Goal: Task Accomplishment & Management: Use online tool/utility

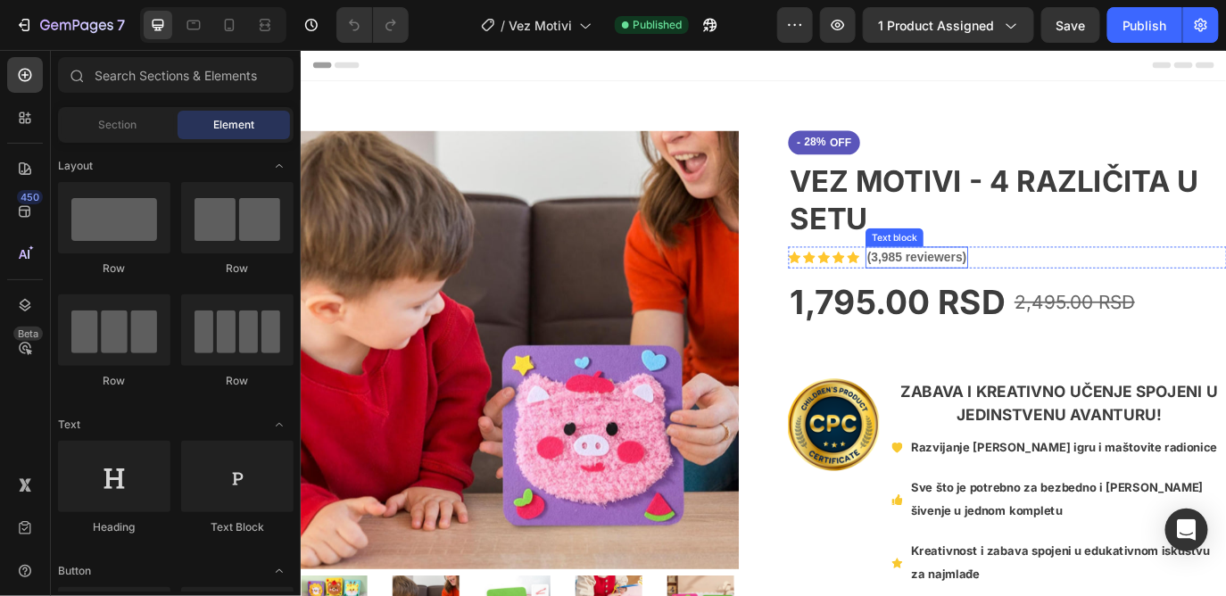
click at [962, 289] on p "(3,985 reviewers)" at bounding box center [1011, 288] width 115 height 21
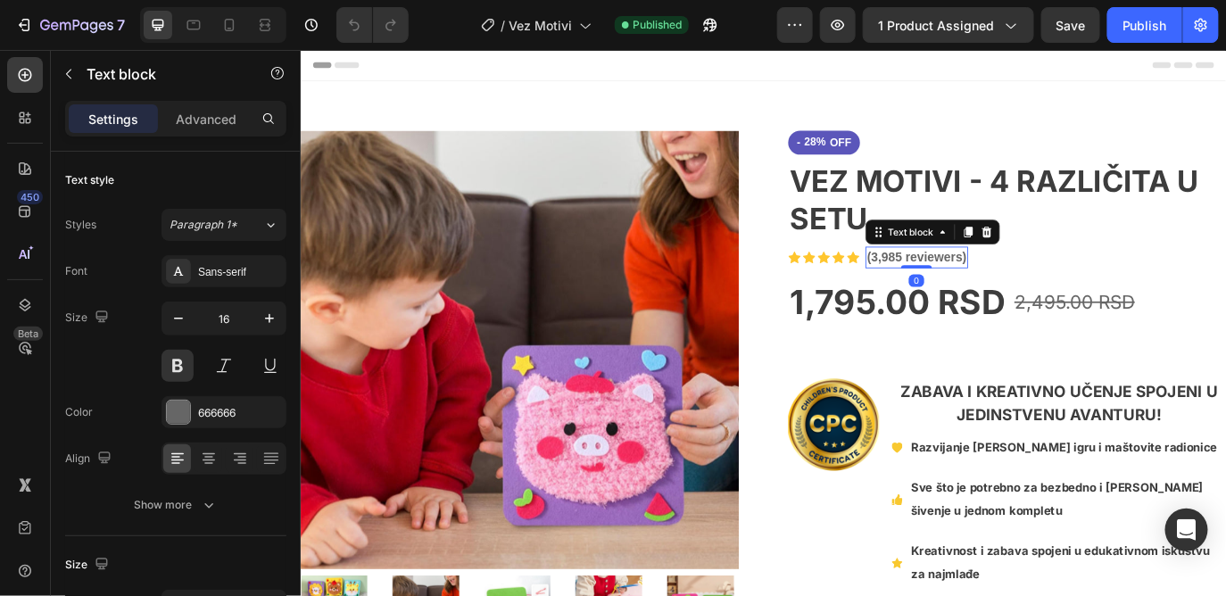
click at [962, 289] on p "(3,985 reviewers)" at bounding box center [1011, 288] width 115 height 21
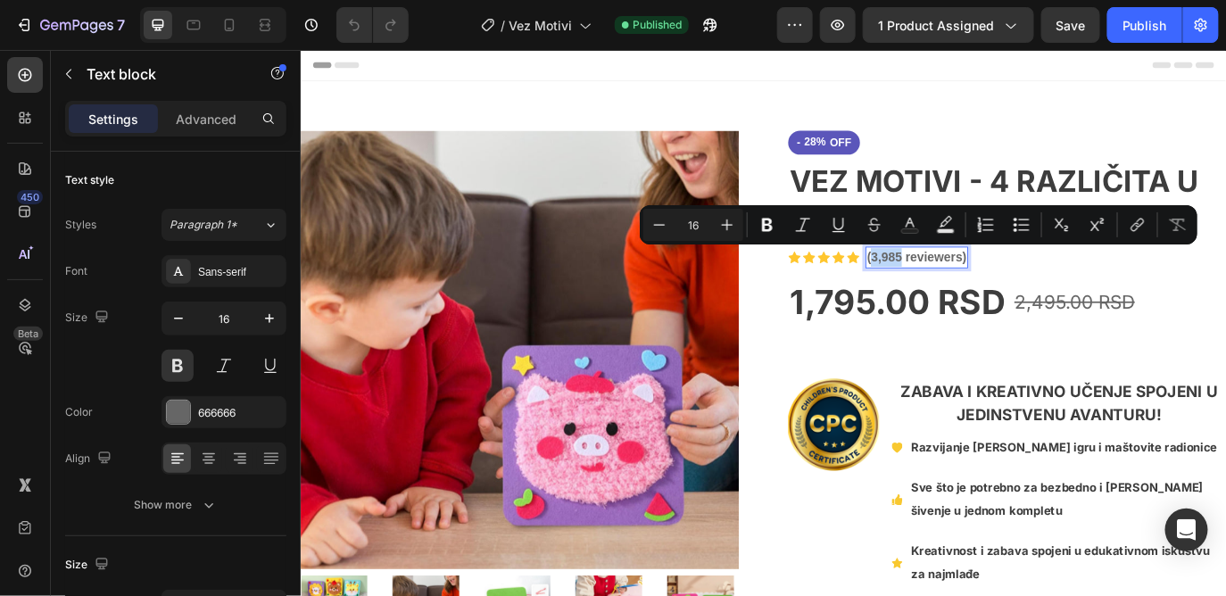
click at [959, 290] on p "(3,985 reviewers)" at bounding box center [1011, 288] width 115 height 21
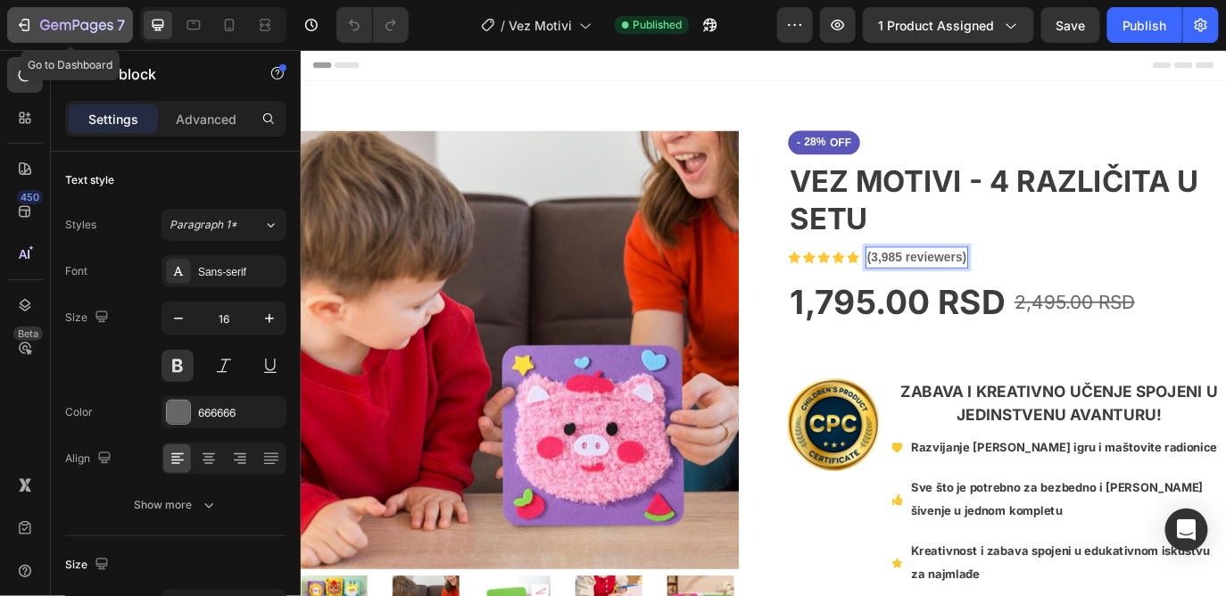
click at [22, 21] on icon "button" at bounding box center [26, 25] width 8 height 12
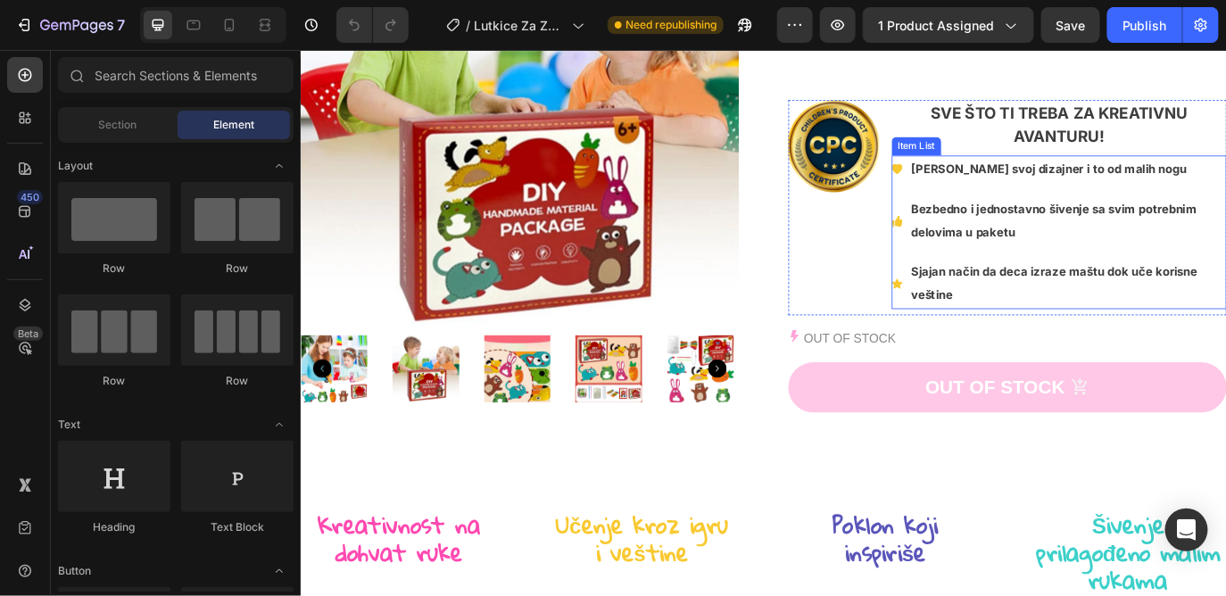
scroll to position [165, 0]
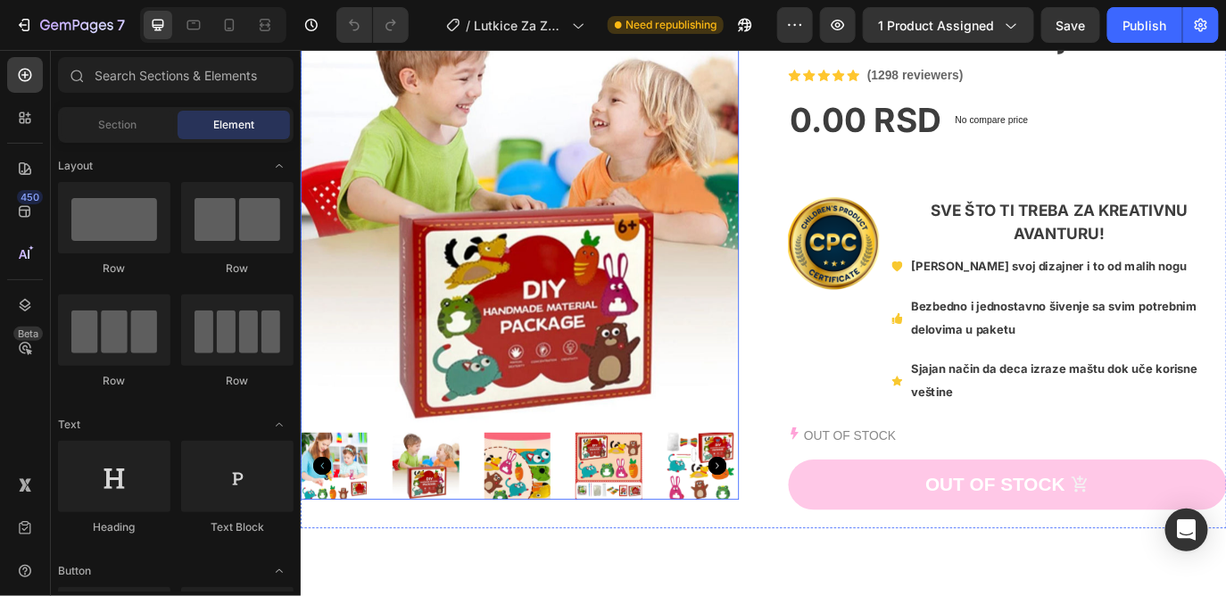
click at [679, 117] on img at bounding box center [553, 231] width 507 height 507
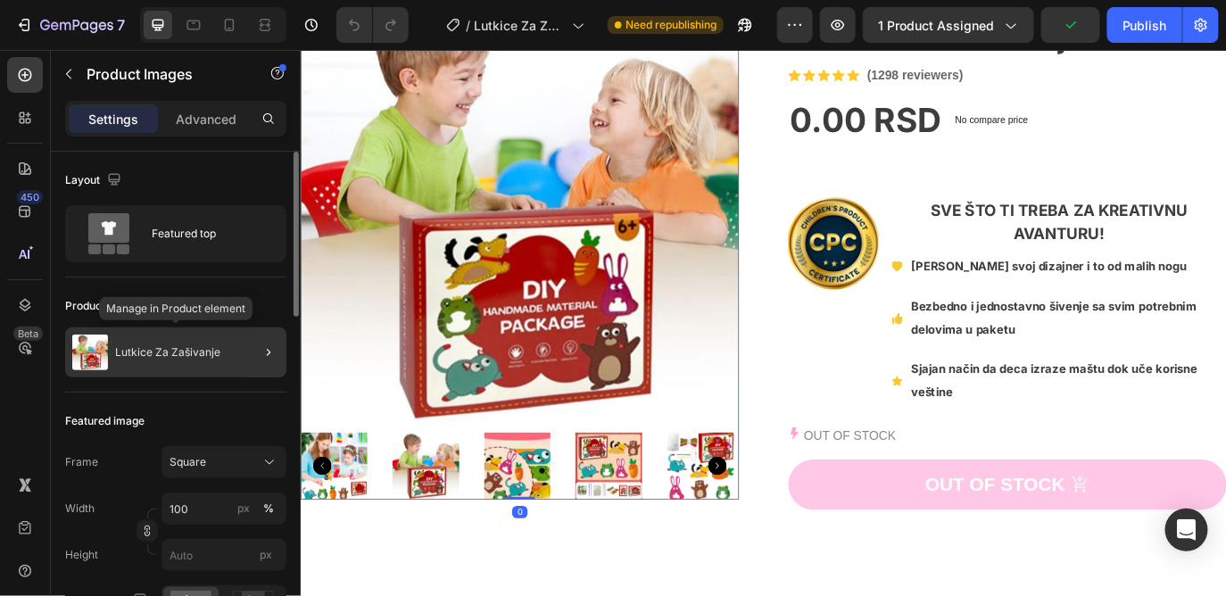
click at [207, 349] on p "Lutkice Za Zašivanje" at bounding box center [167, 352] width 105 height 12
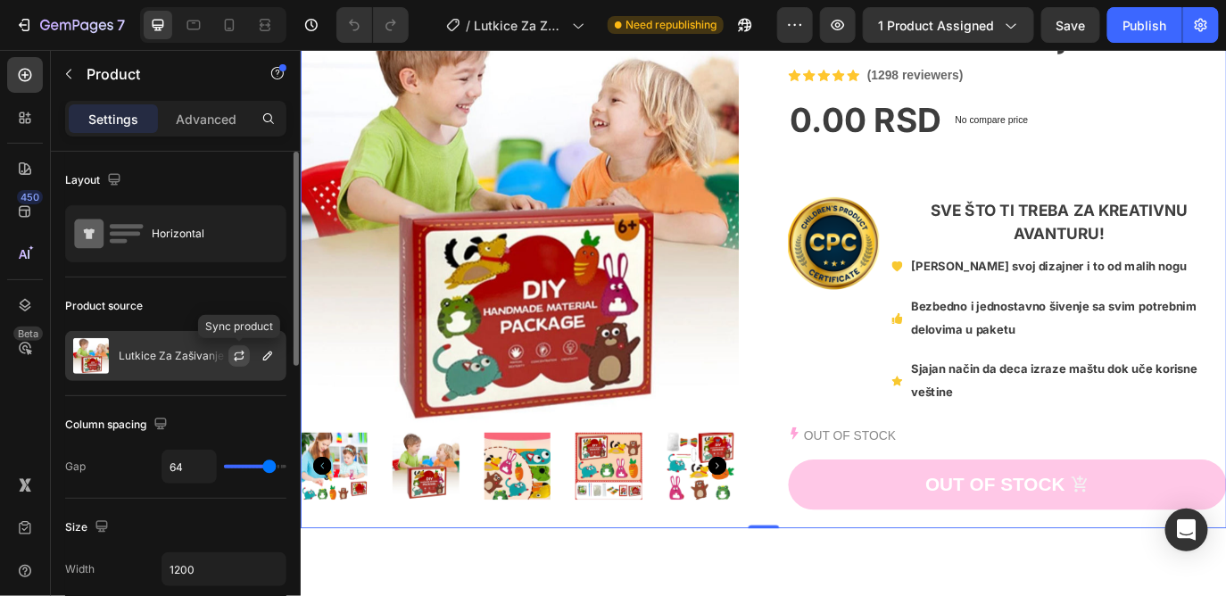
click at [238, 359] on icon "button" at bounding box center [239, 356] width 14 height 14
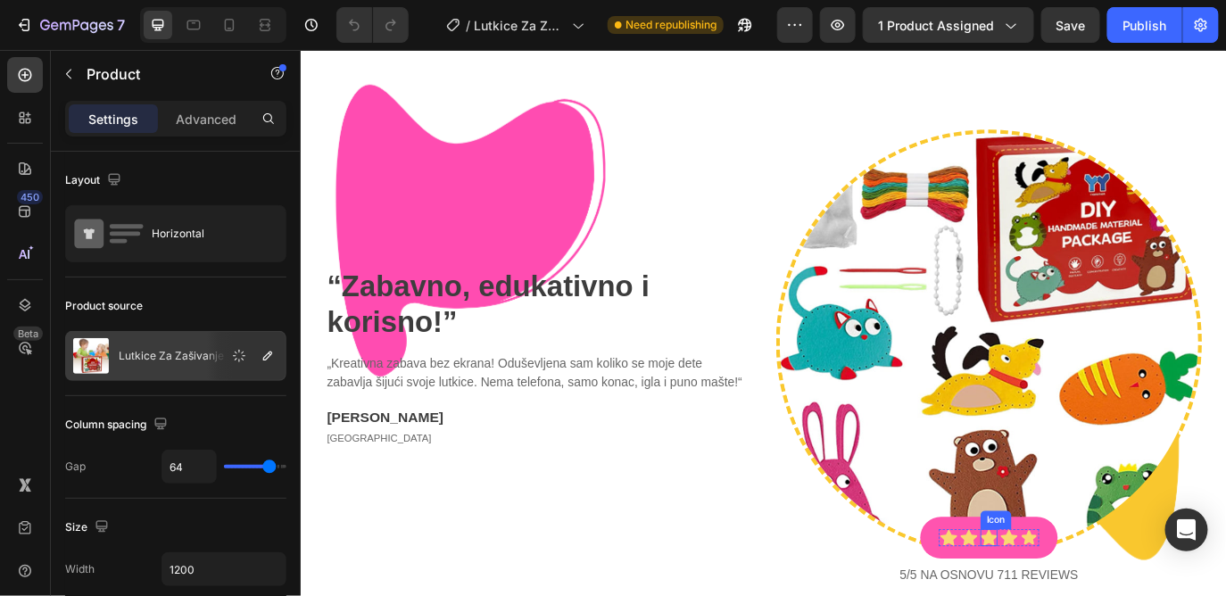
scroll to position [0, 0]
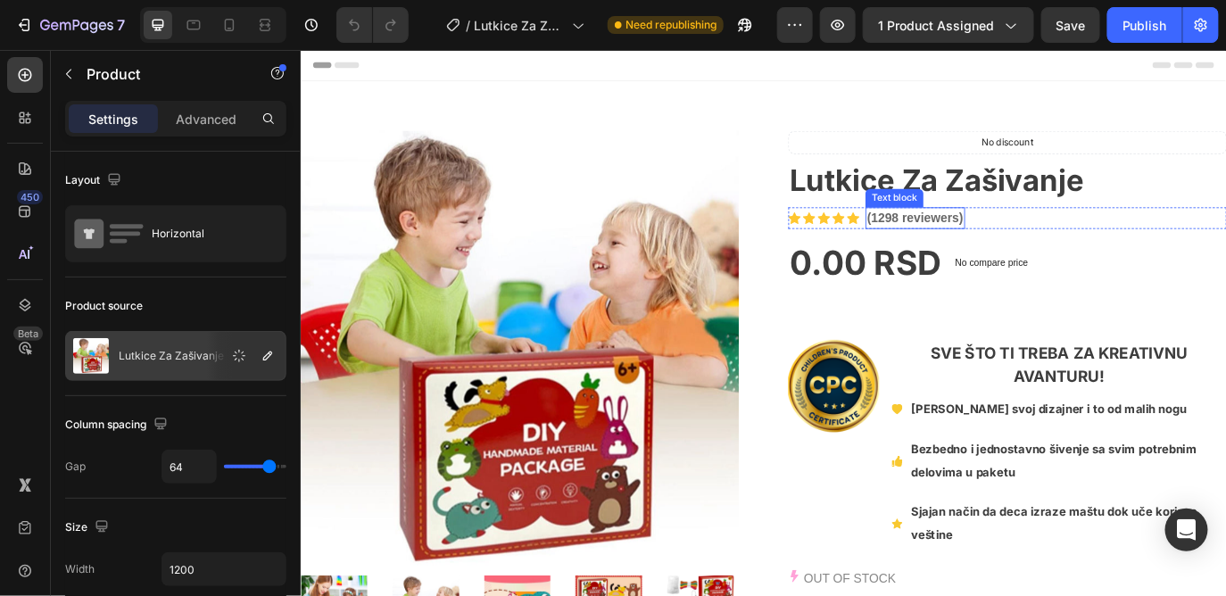
click at [961, 245] on p "(1298 reviewers)" at bounding box center [1010, 243] width 112 height 21
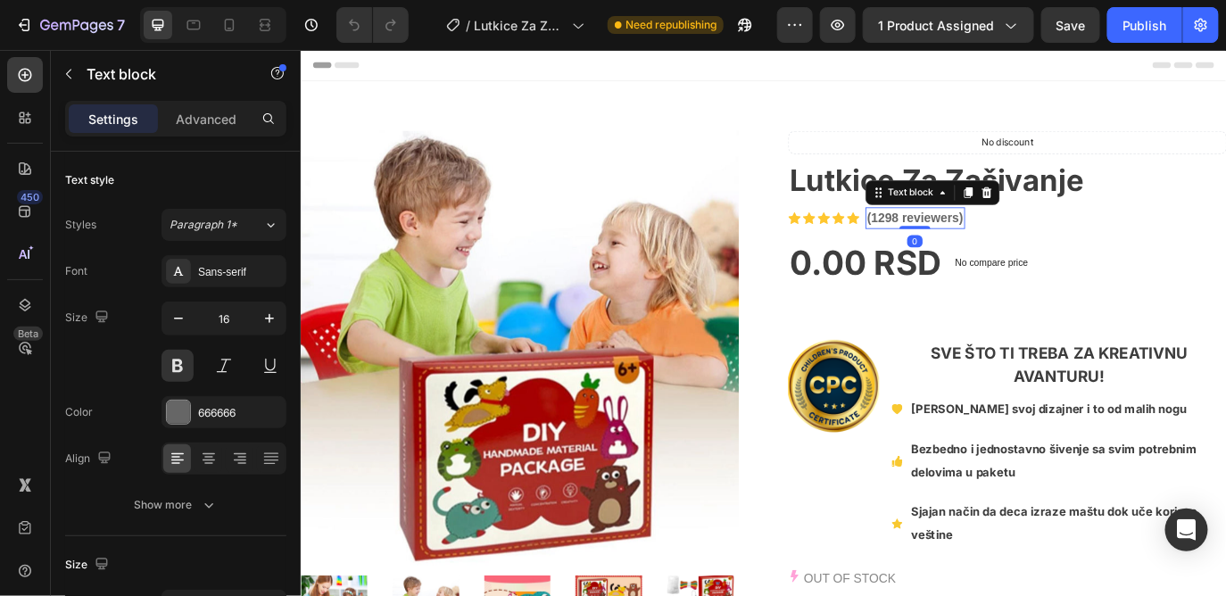
click at [961, 245] on p "(1298 reviewers)" at bounding box center [1010, 243] width 112 height 21
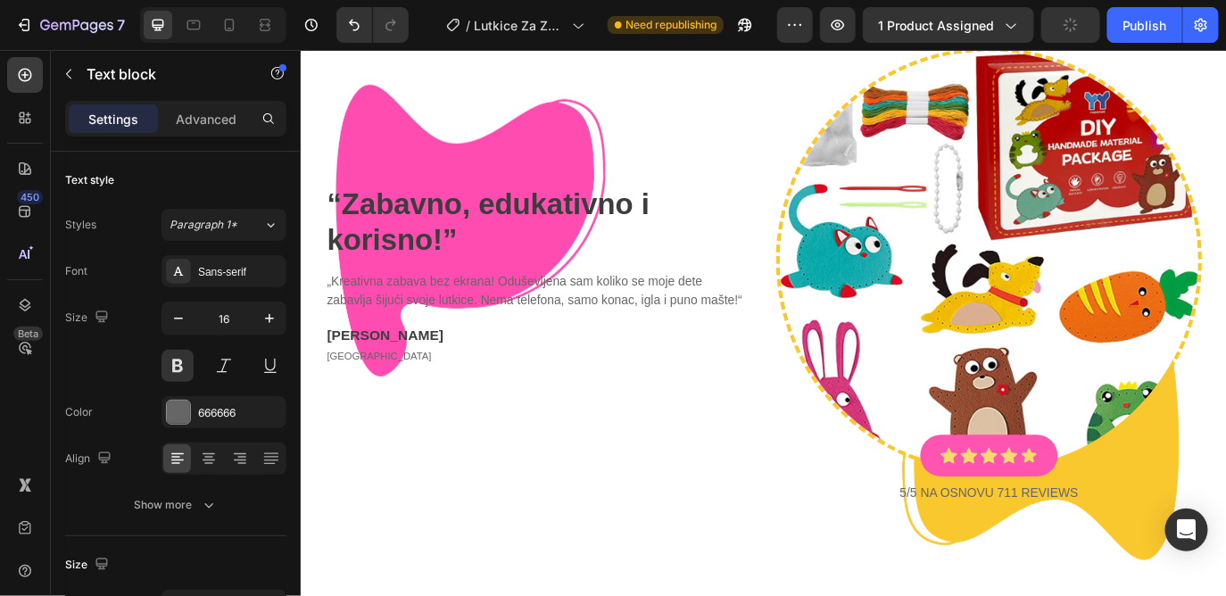
scroll to position [2524, 0]
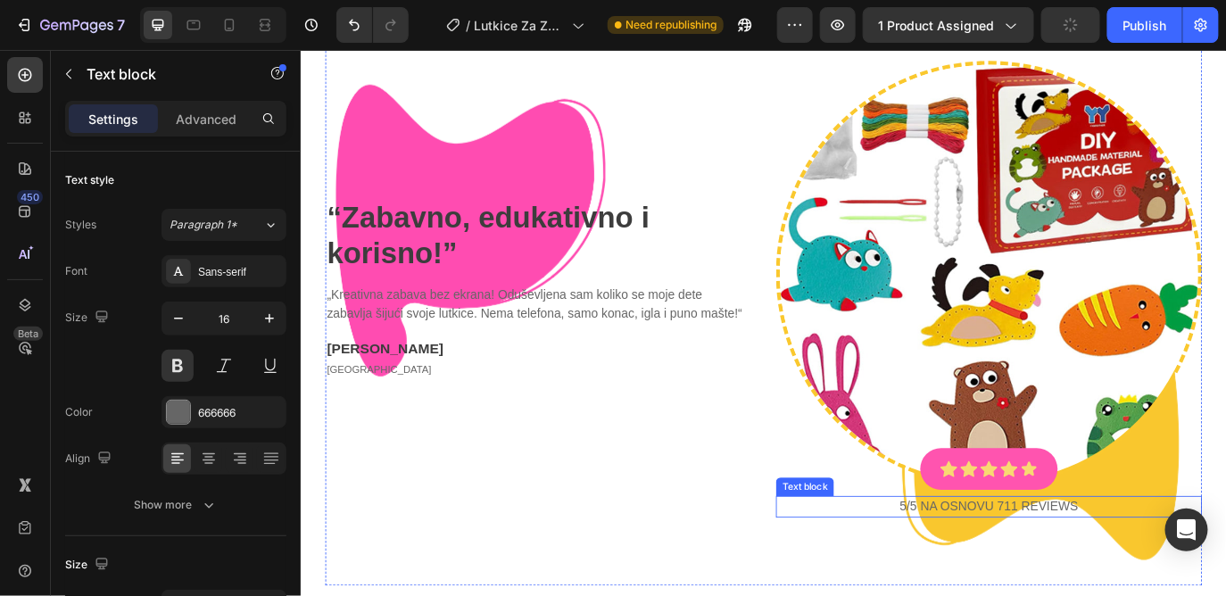
click at [1105, 571] on p "5/5 NA OSNOVU 711 reviews" at bounding box center [1095, 576] width 489 height 21
click at [711, 492] on div "“ Zabavno, edukativno i korisno! ” Heading „Kreativna zabava bez ekrana! Odušev…" at bounding box center [574, 326] width 492 height 528
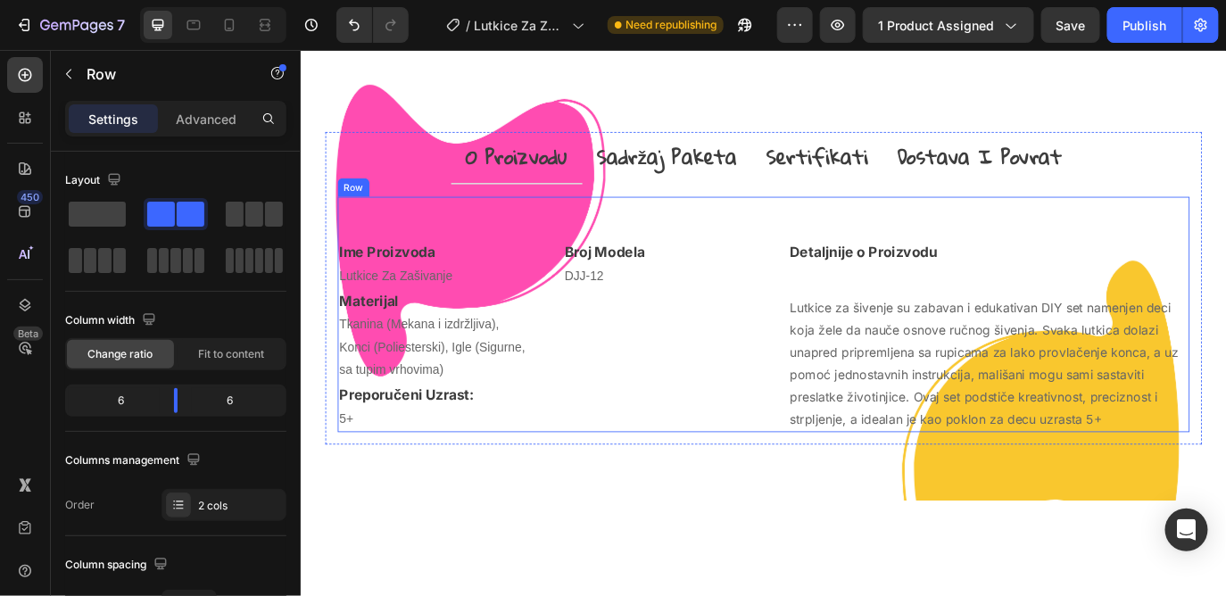
scroll to position [1724, 0]
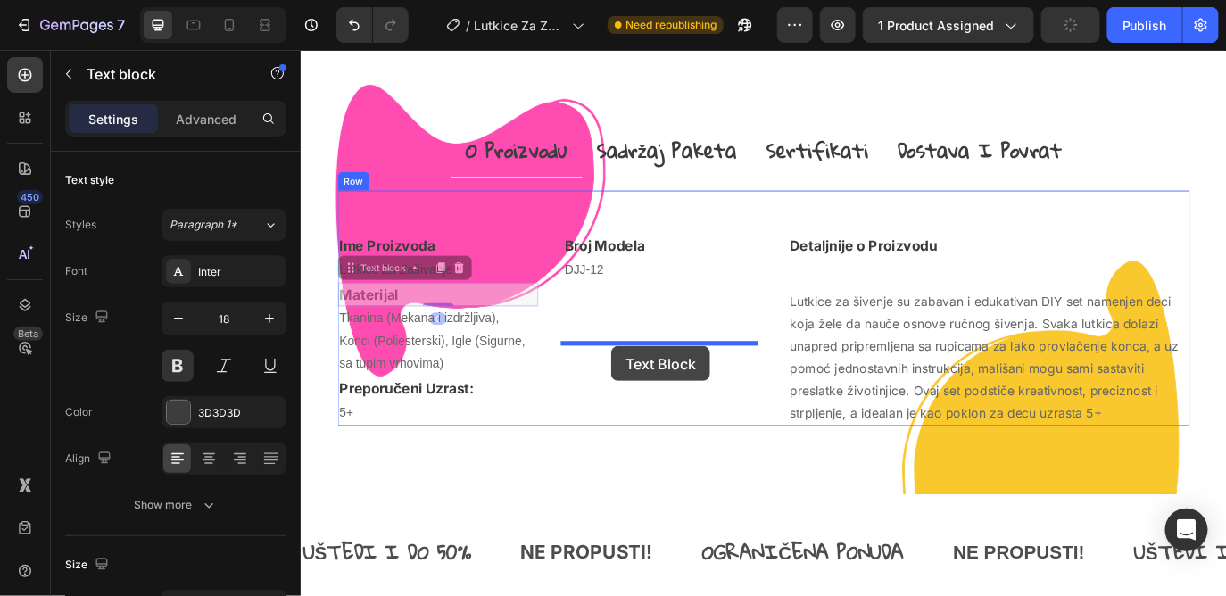
drag, startPoint x: 536, startPoint y: 403, endPoint x: 659, endPoint y: 392, distance: 123.6
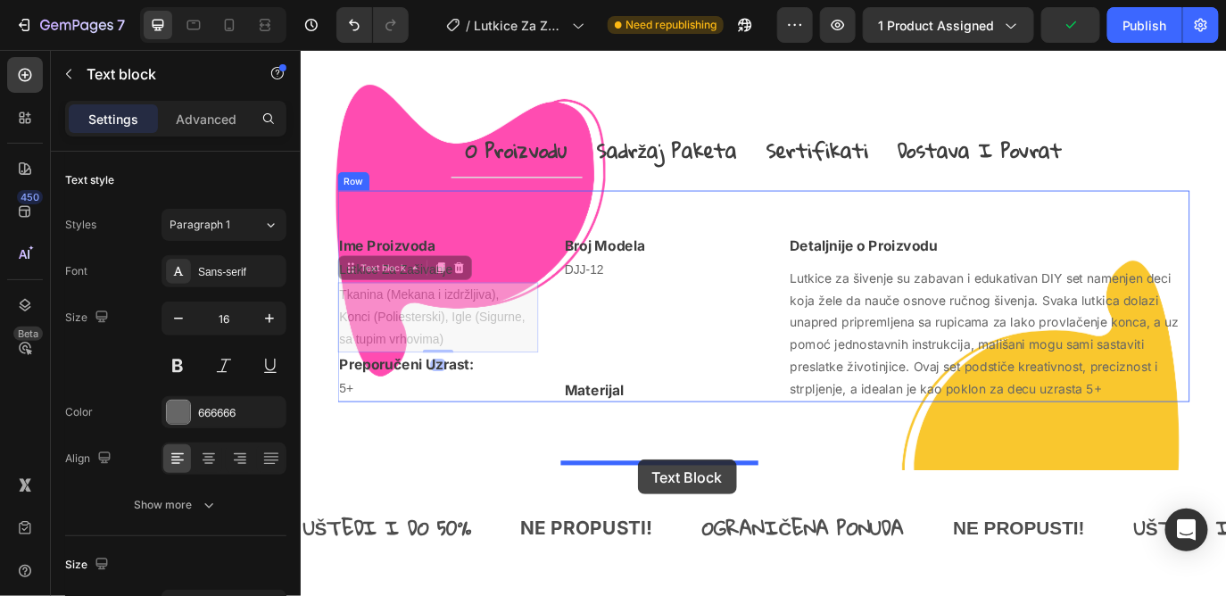
drag, startPoint x: 469, startPoint y: 418, endPoint x: 690, endPoint y: 523, distance: 243.8
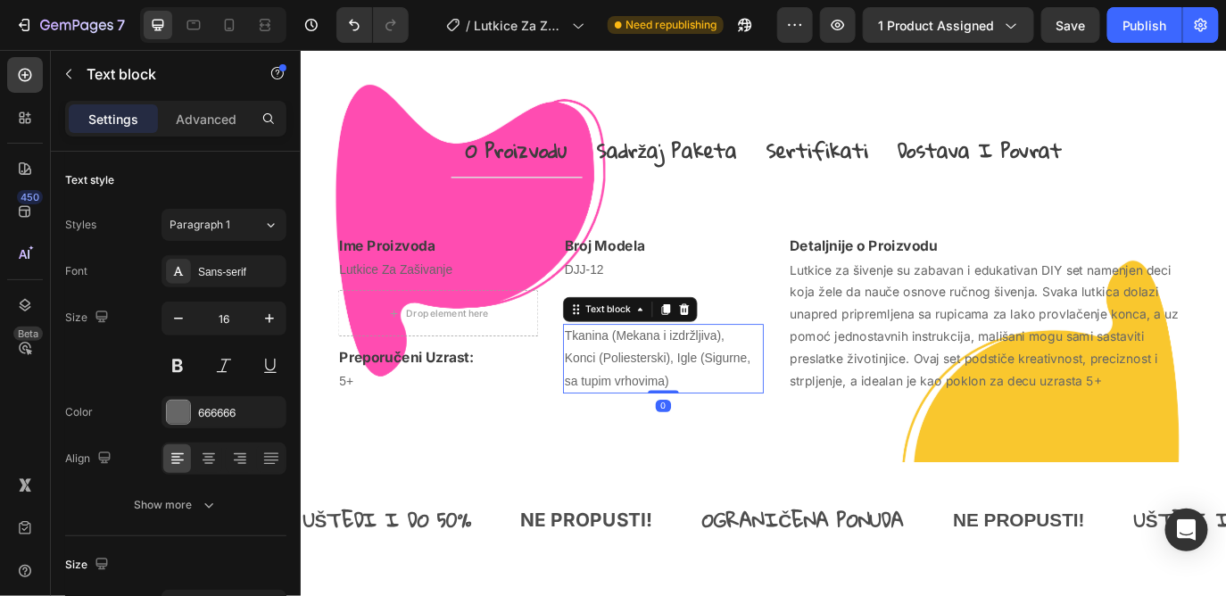
click at [719, 445] on p "Tkanina (Mekana i izdržljiva), Konci (Poliesterski), Igle (Sigurne, sa tupim vr…" at bounding box center [719, 406] width 228 height 77
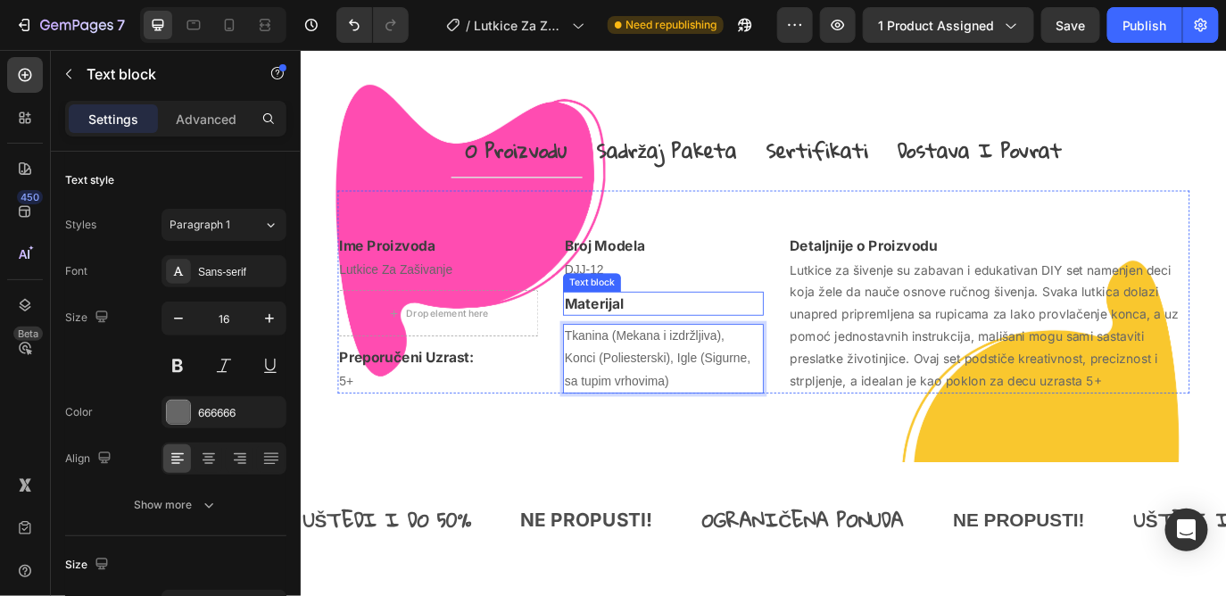
click at [703, 355] on p "Materijal" at bounding box center [719, 343] width 228 height 24
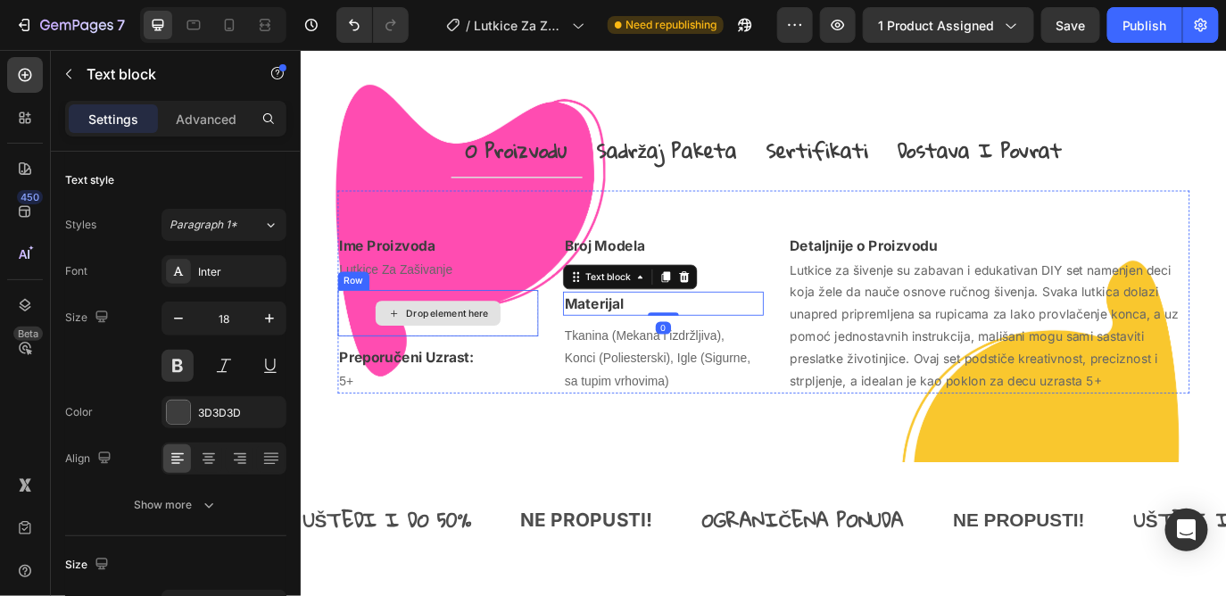
click at [567, 381] on div "Drop element here" at bounding box center [459, 354] width 232 height 54
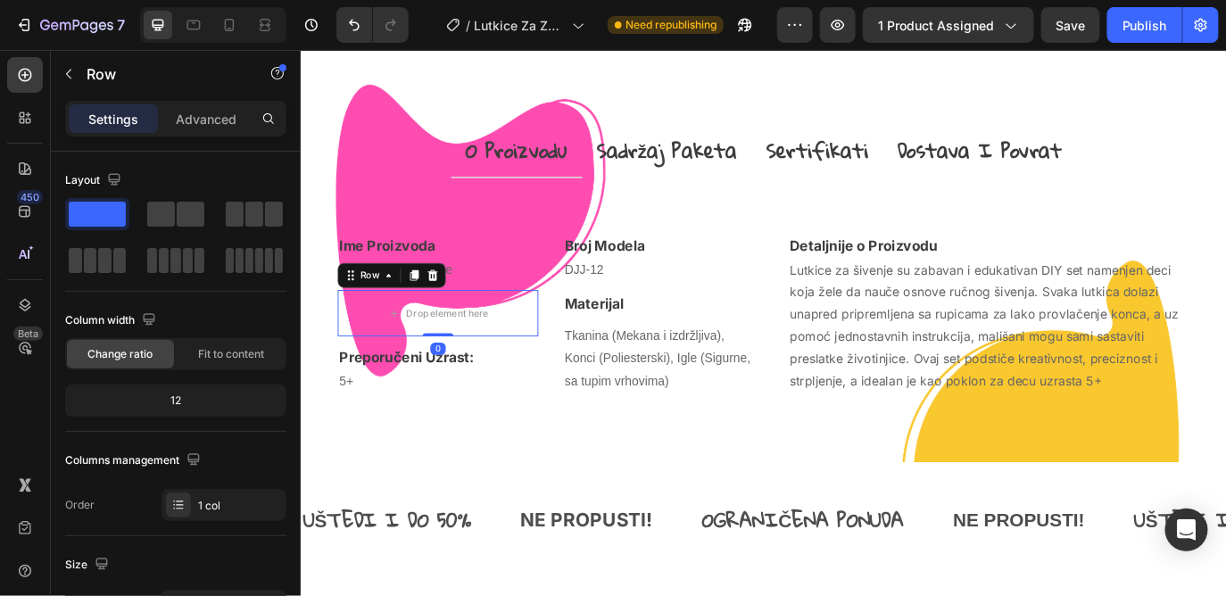
click at [450, 318] on icon at bounding box center [452, 310] width 14 height 14
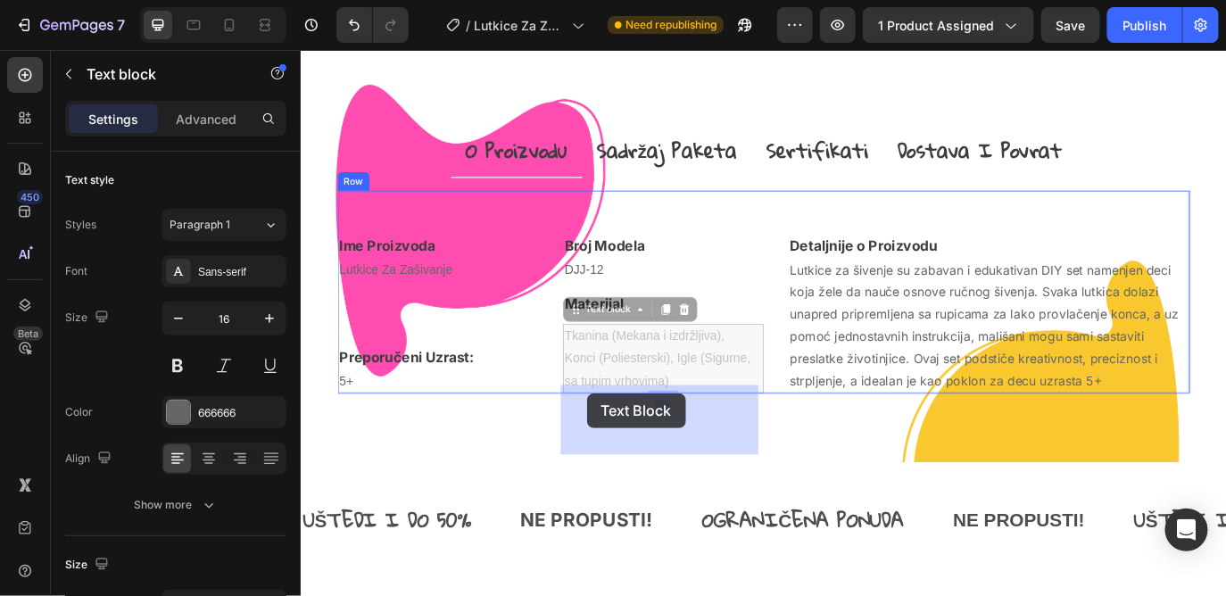
drag, startPoint x: 672, startPoint y: 449, endPoint x: 631, endPoint y: 446, distance: 41.1
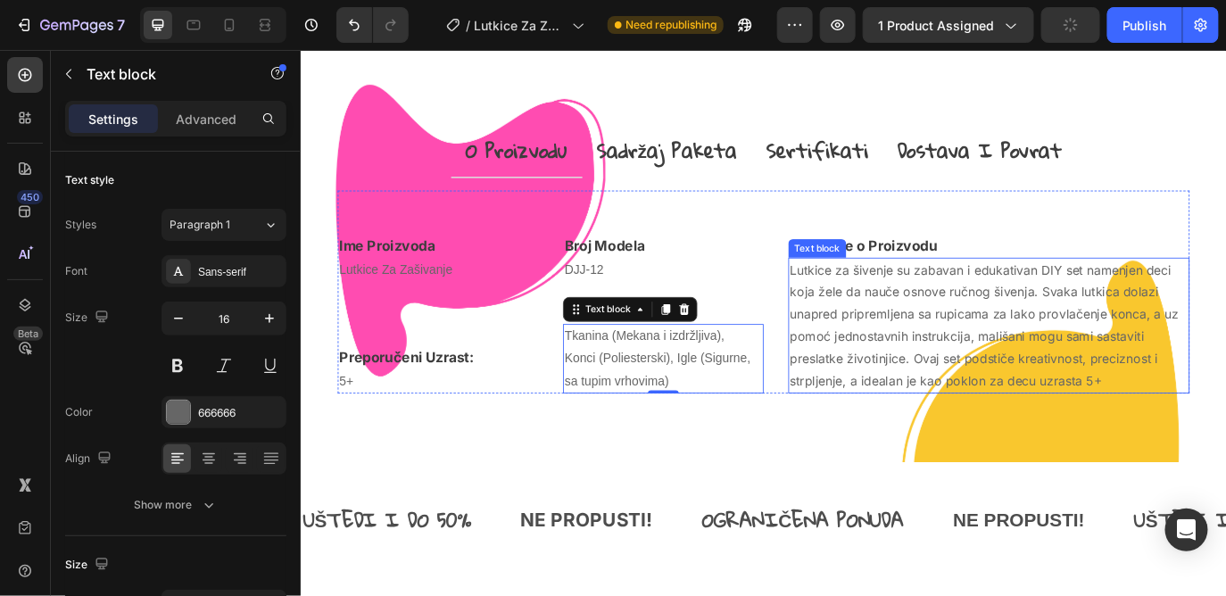
click at [1052, 433] on p "Lutkice za šivenje su zabavan i edukativan DIY set namenjen deci koja žele da n…" at bounding box center [1095, 369] width 460 height 154
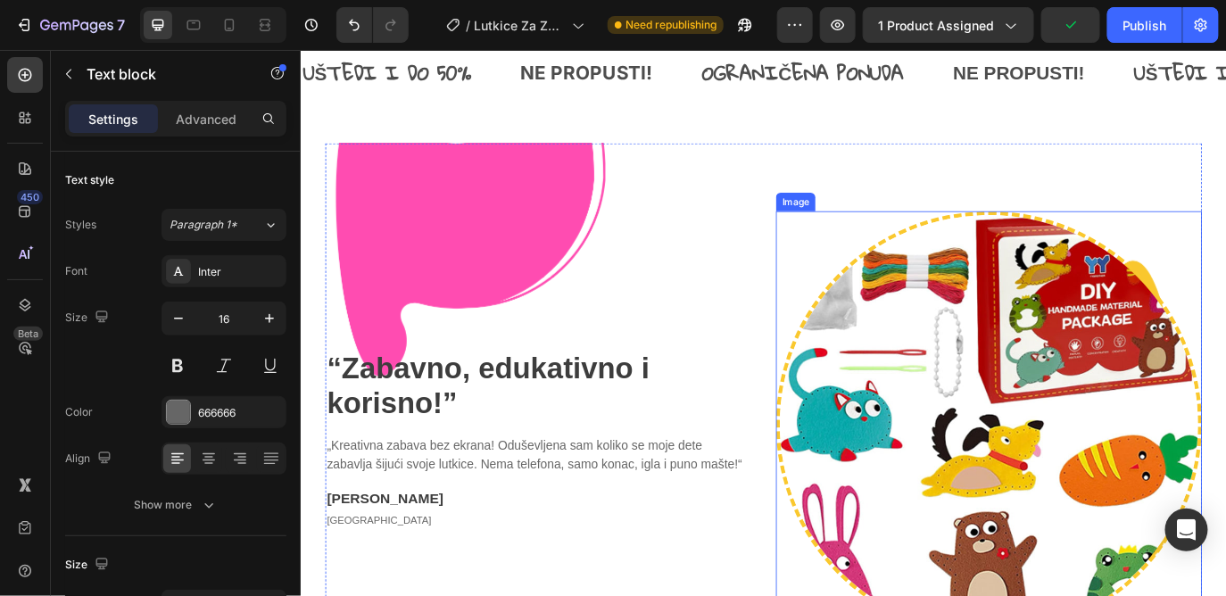
scroll to position [3090, 0]
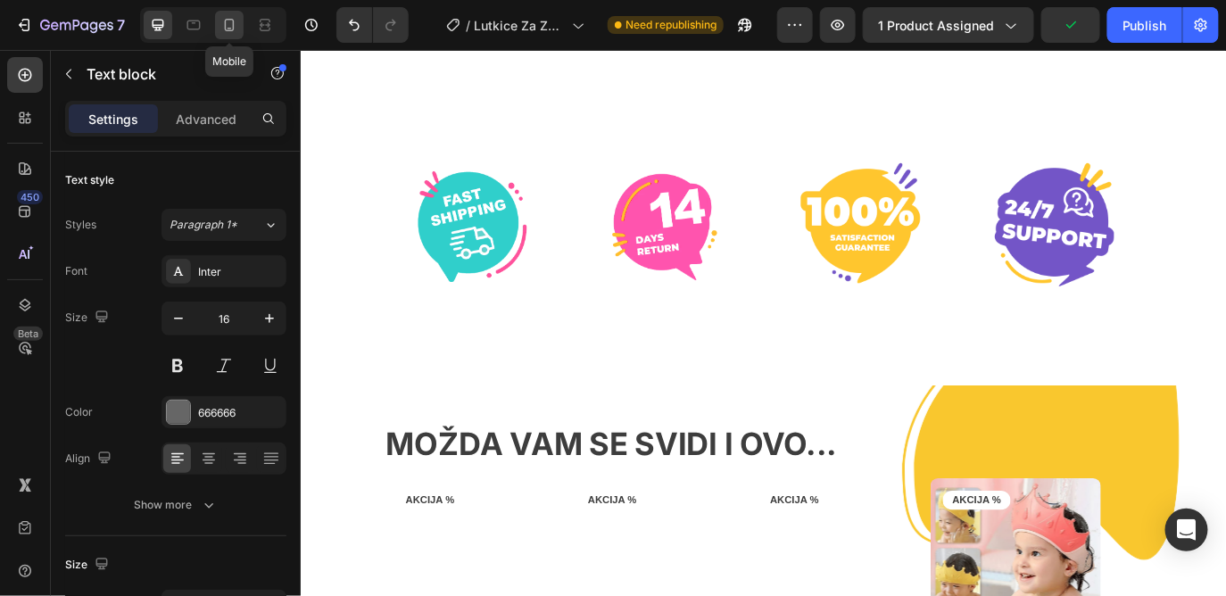
click at [234, 25] on icon at bounding box center [230, 25] width 10 height 12
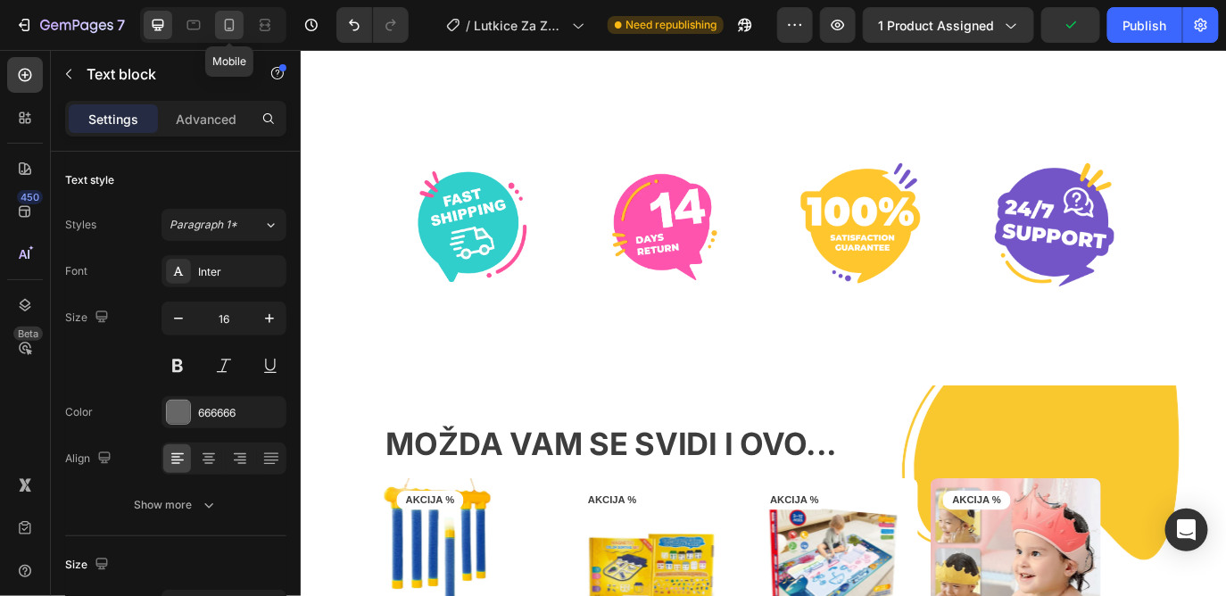
type input "14"
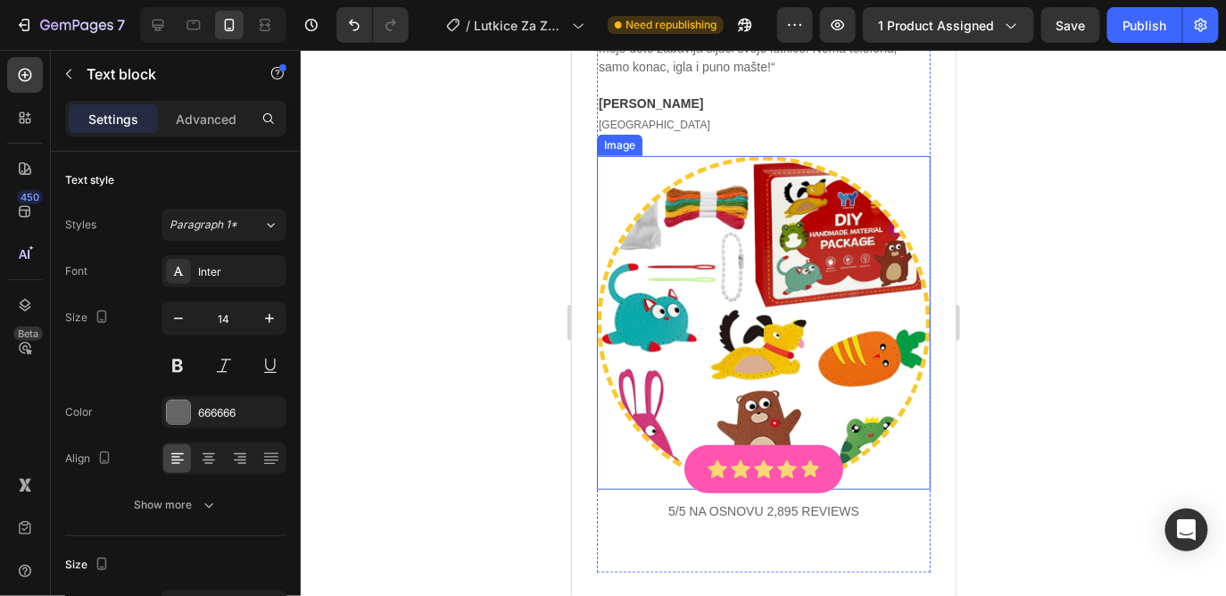
scroll to position [2391, 0]
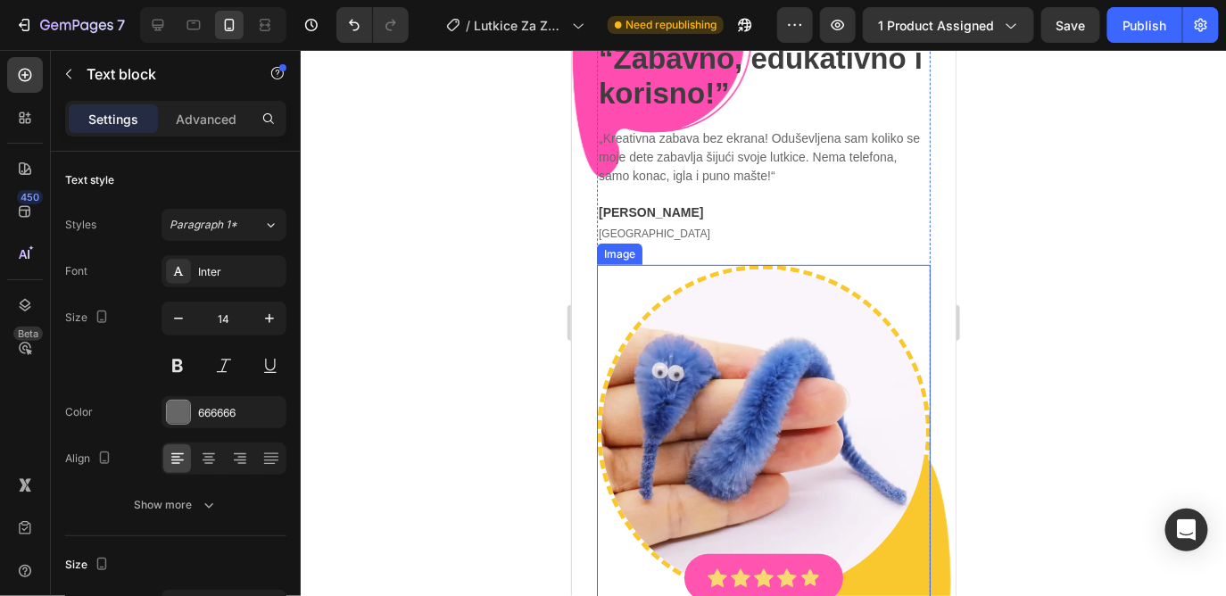
click at [794, 383] on img at bounding box center [763, 431] width 334 height 334
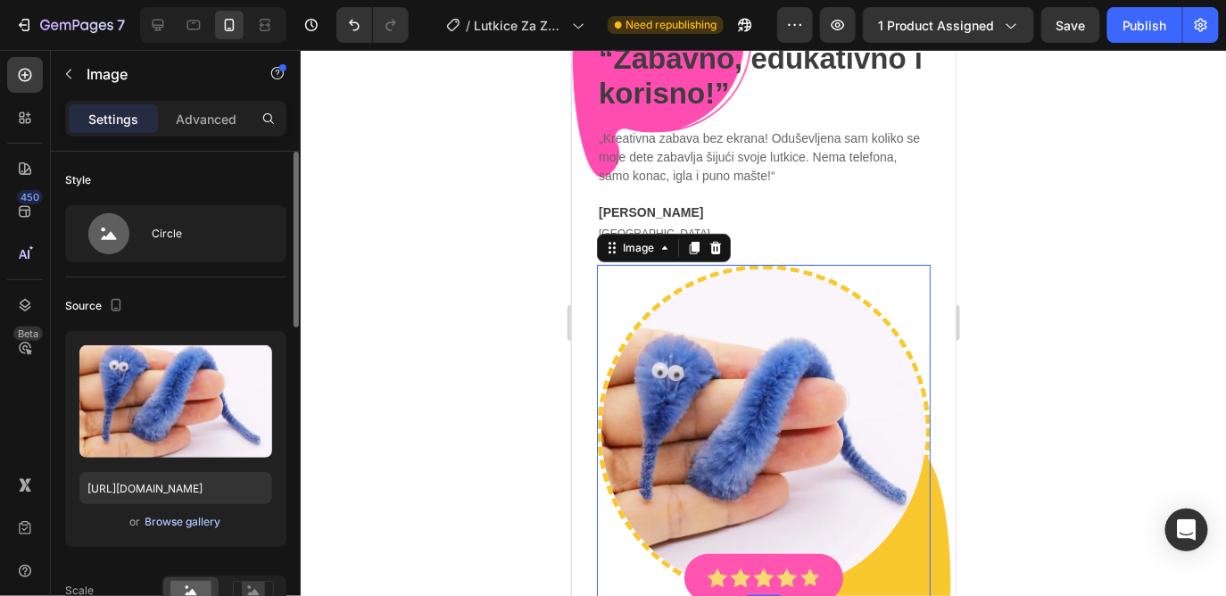
click at [177, 514] on div "Browse gallery" at bounding box center [183, 522] width 76 height 16
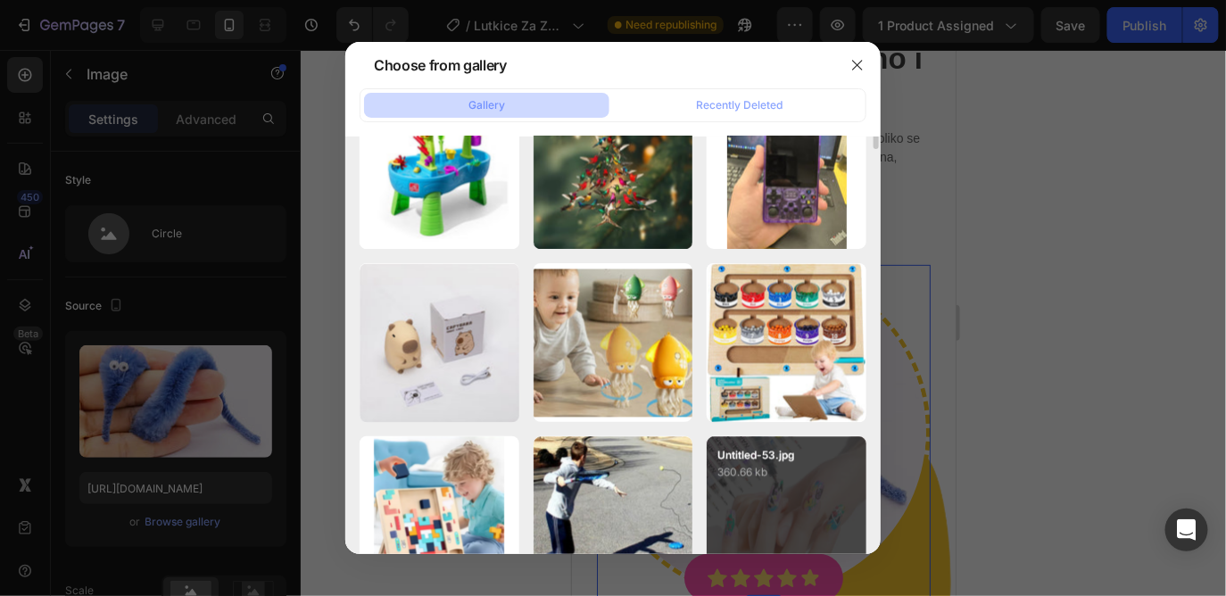
scroll to position [1453, 0]
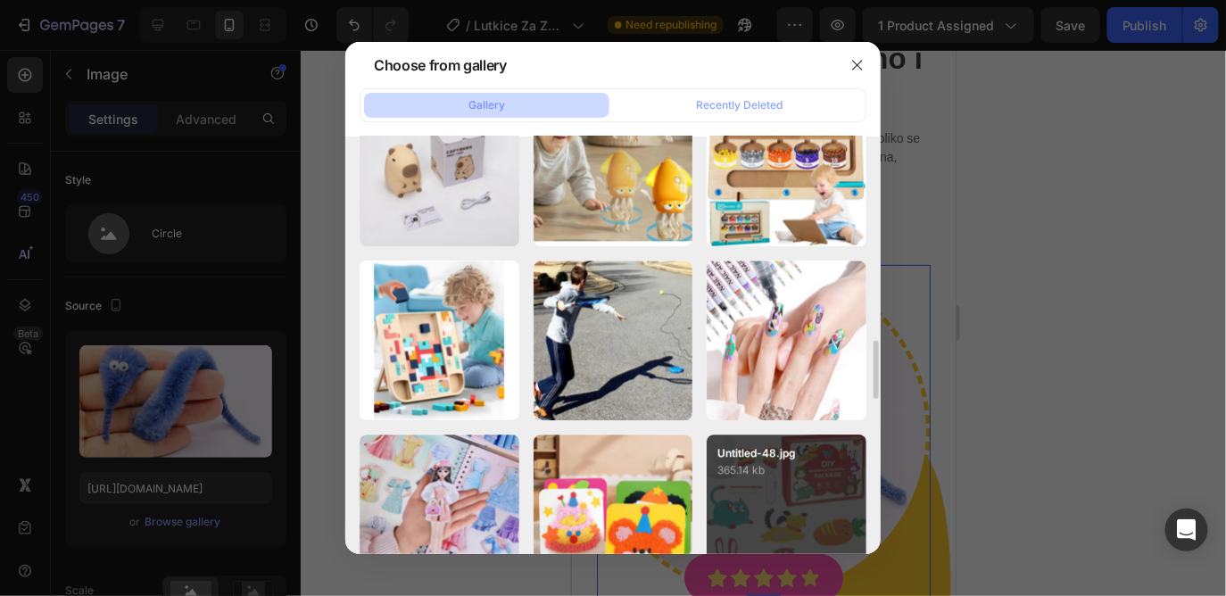
click at [785, 484] on div "Untitled-48.jpg 365.14 kb" at bounding box center [787, 514] width 160 height 160
type input "[URL][DOMAIN_NAME]"
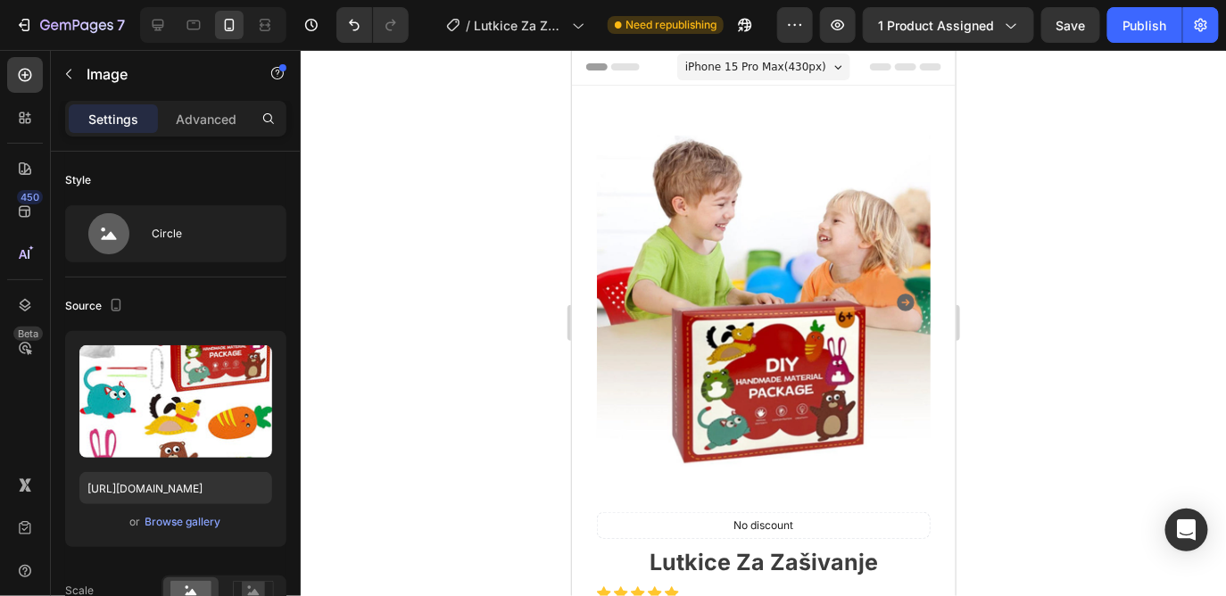
scroll to position [0, 0]
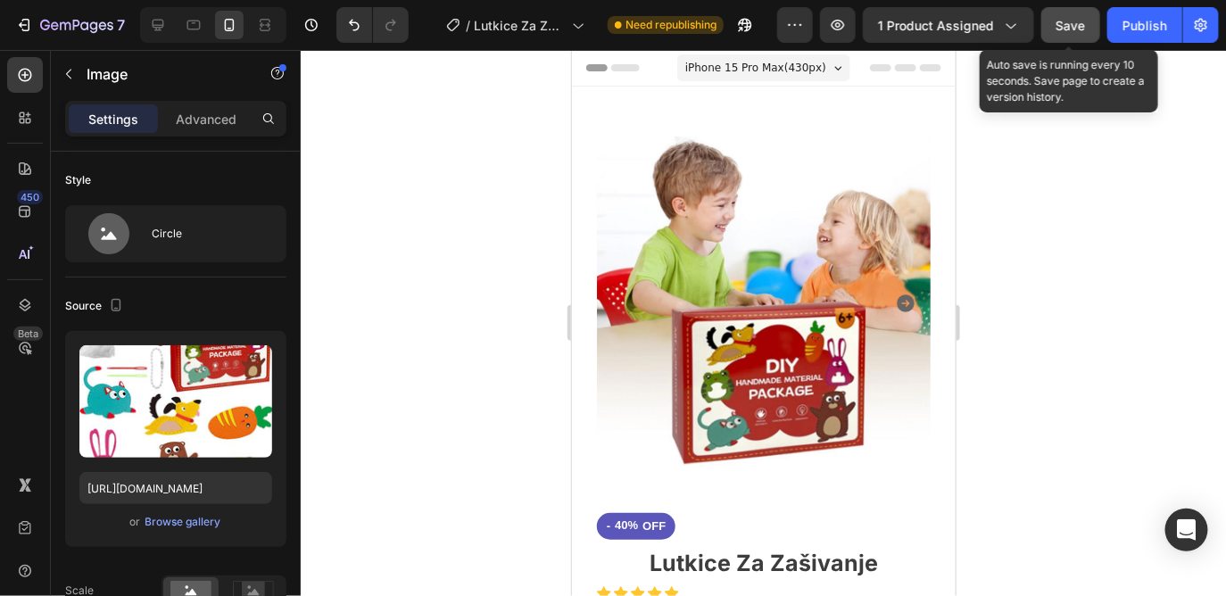
click at [1082, 26] on span "Save" at bounding box center [1070, 25] width 29 height 15
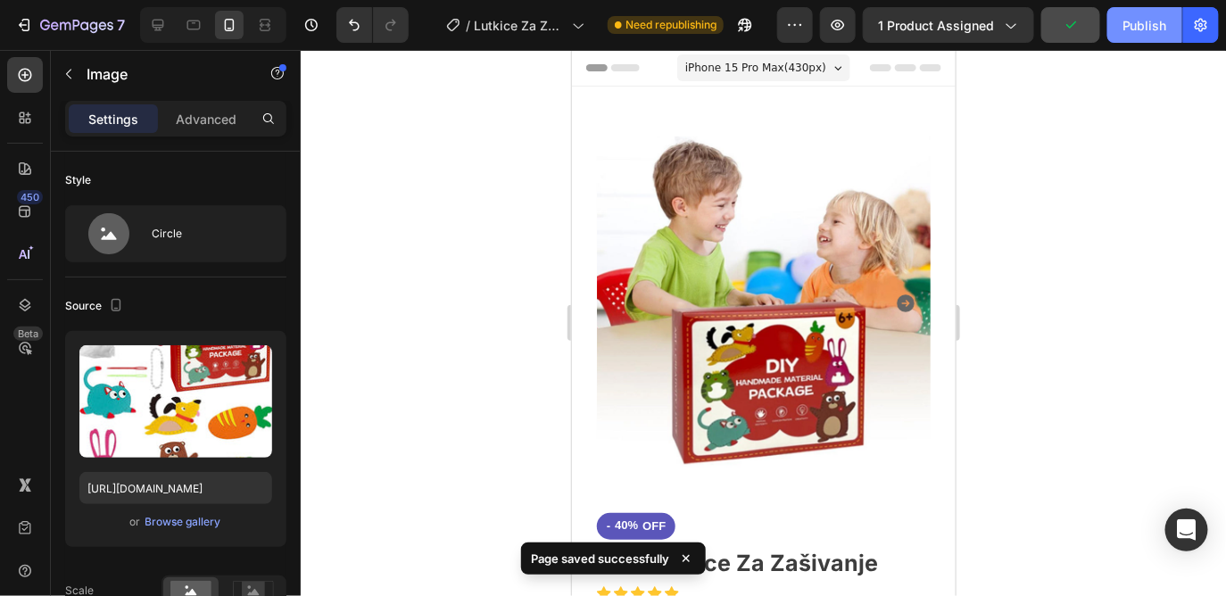
click at [1152, 22] on div "Publish" at bounding box center [1144, 25] width 45 height 19
click at [165, 28] on icon at bounding box center [158, 25] width 18 height 18
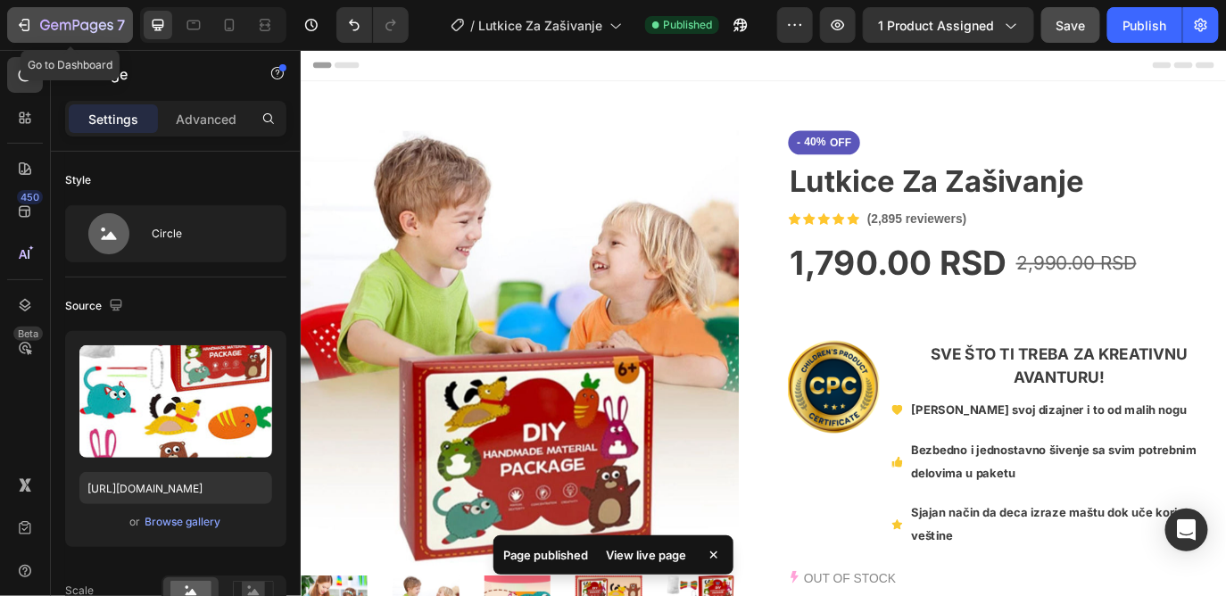
click at [46, 23] on icon "button" at bounding box center [76, 26] width 73 height 15
